Goal: Find specific page/section: Find specific page/section

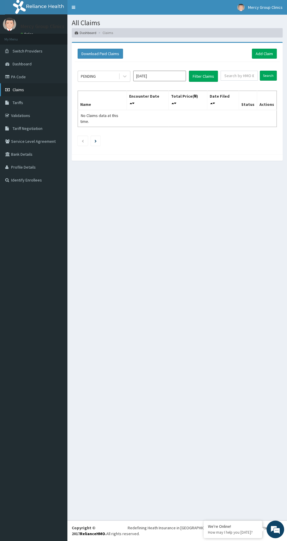
click at [38, 85] on link "Claims" at bounding box center [33, 89] width 67 height 13
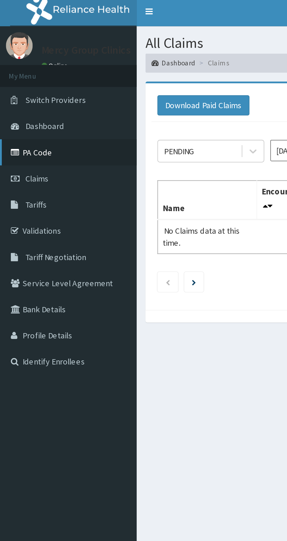
click at [40, 80] on link "PA Code" at bounding box center [33, 76] width 67 height 13
